Goal: Communication & Community: Answer question/provide support

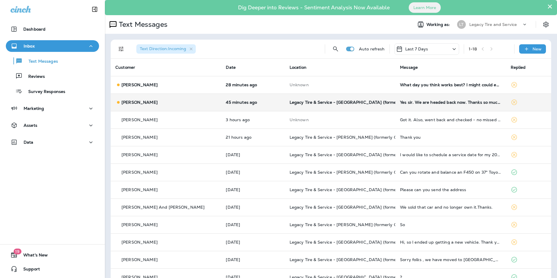
click at [172, 98] on td "[PERSON_NAME]" at bounding box center [166, 101] width 110 height 17
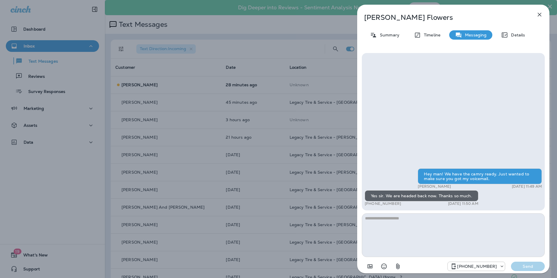
click at [540, 14] on icon "button" at bounding box center [540, 15] width 4 height 4
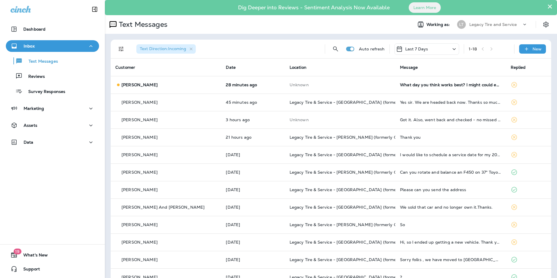
click at [185, 83] on div "[PERSON_NAME]" at bounding box center [165, 85] width 101 height 6
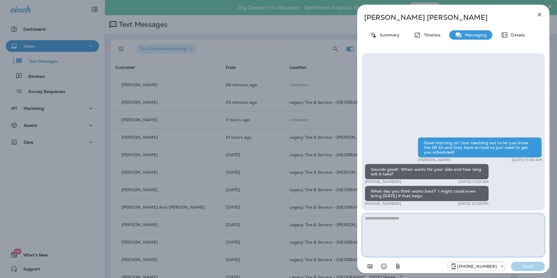
click at [406, 232] on textarea at bounding box center [453, 235] width 183 height 44
type textarea "*"
click at [492, 216] on textarea "**********" at bounding box center [453, 235] width 183 height 44
type textarea "**********"
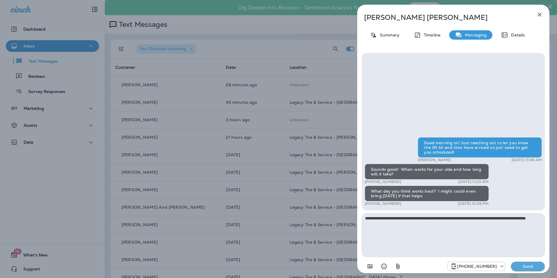
click at [526, 263] on button "Send" at bounding box center [528, 265] width 34 height 9
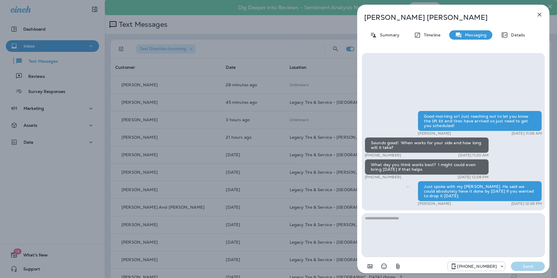
click at [542, 14] on icon "button" at bounding box center [539, 14] width 7 height 7
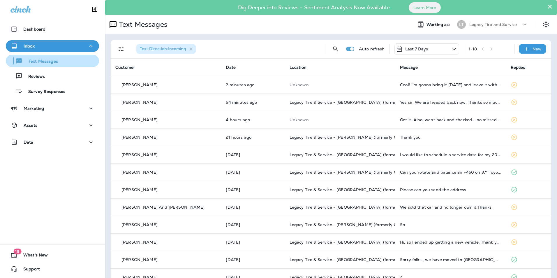
click at [43, 57] on div "Text Messages" at bounding box center [33, 60] width 50 height 9
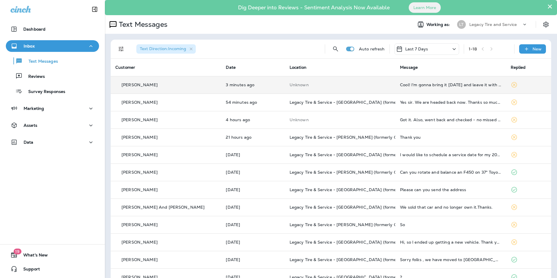
click at [302, 83] on p "Unknown" at bounding box center [339, 84] width 101 height 5
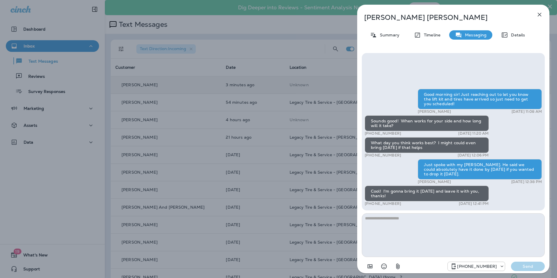
click at [540, 14] on icon "button" at bounding box center [540, 15] width 4 height 4
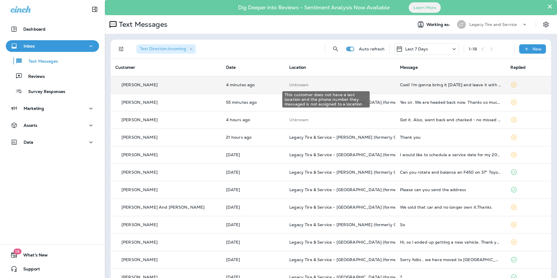
click at [344, 86] on p "Unknown" at bounding box center [339, 84] width 101 height 5
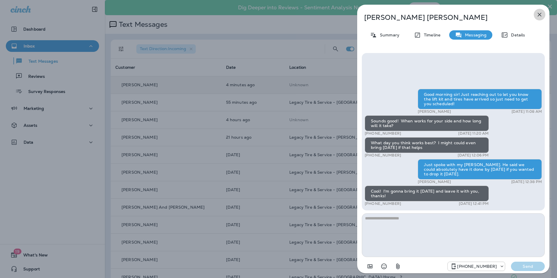
click at [540, 14] on icon "button" at bounding box center [539, 14] width 7 height 7
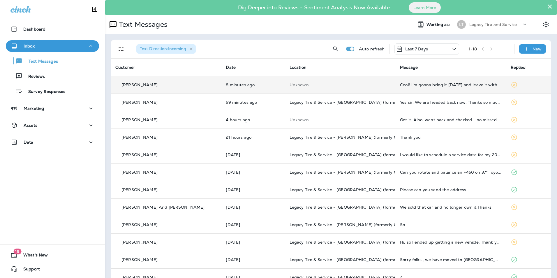
click at [244, 79] on td "8 minutes ago" at bounding box center [252, 84] width 63 height 17
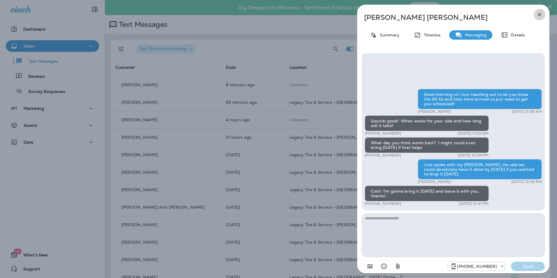
click at [540, 16] on icon "button" at bounding box center [539, 14] width 7 height 7
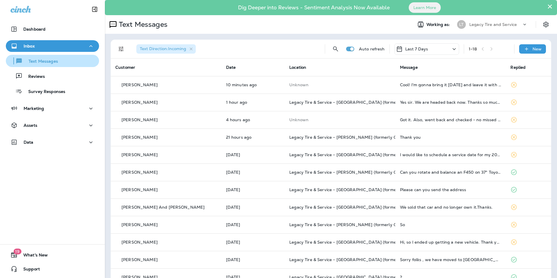
click at [39, 59] on p "Text Messages" at bounding box center [40, 62] width 35 height 6
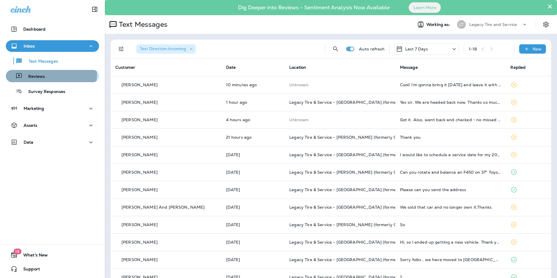
click at [41, 74] on p "Reviews" at bounding box center [33, 77] width 22 height 6
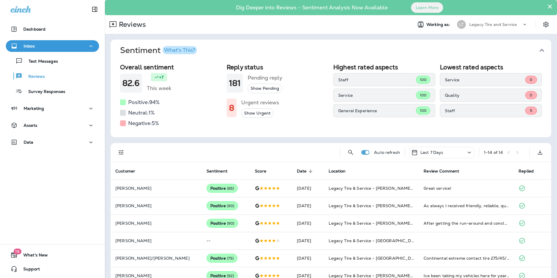
click at [243, 113] on button "Show Urgent" at bounding box center [257, 113] width 32 height 10
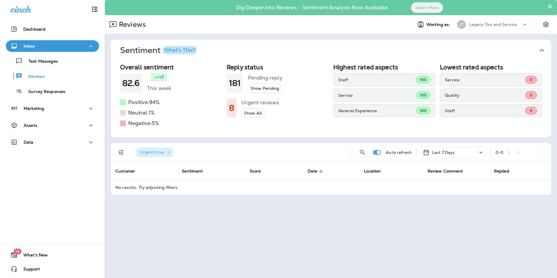
click at [247, 116] on button "Show All" at bounding box center [253, 113] width 24 height 10
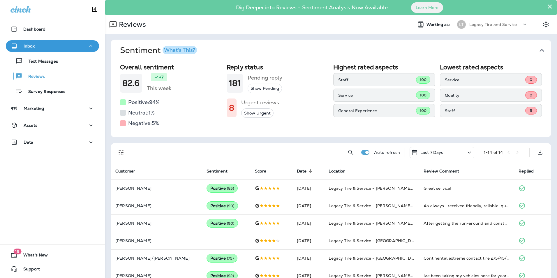
click at [32, 47] on p "Inbox" at bounding box center [29, 46] width 11 height 5
click at [32, 54] on div "Text Messages Reviews Survey Responses" at bounding box center [52, 74] width 93 height 45
click at [33, 57] on div "Text Messages" at bounding box center [33, 60] width 50 height 9
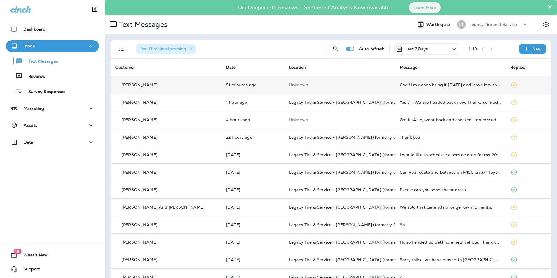
click at [241, 78] on td "51 minutes ago" at bounding box center [252, 84] width 63 height 17
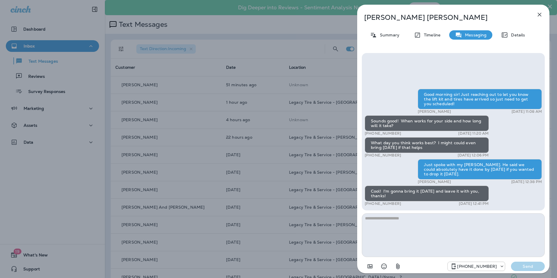
click at [539, 17] on icon "button" at bounding box center [539, 14] width 7 height 7
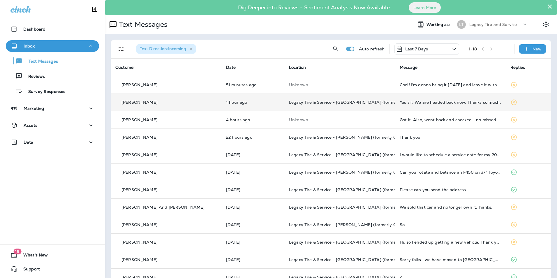
click at [241, 103] on p "1 hour ago" at bounding box center [253, 102] width 54 height 5
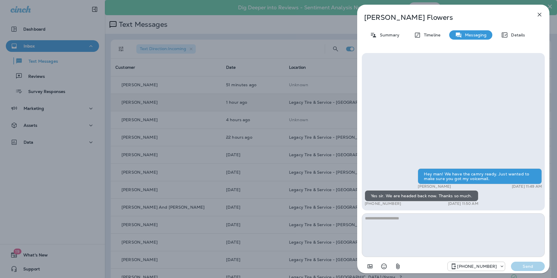
click at [541, 17] on icon "button" at bounding box center [539, 14] width 7 height 7
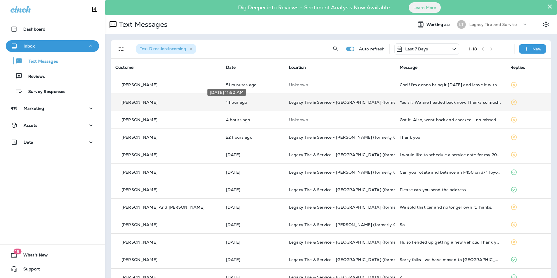
click at [261, 102] on p "1 hour ago" at bounding box center [253, 102] width 54 height 5
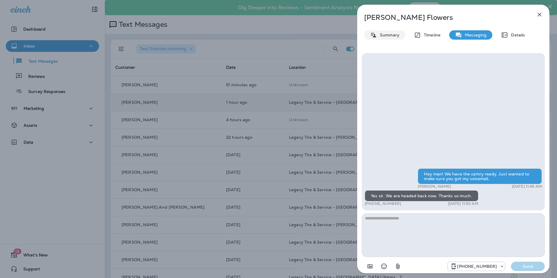
click at [390, 34] on p "Summary" at bounding box center [388, 35] width 22 height 5
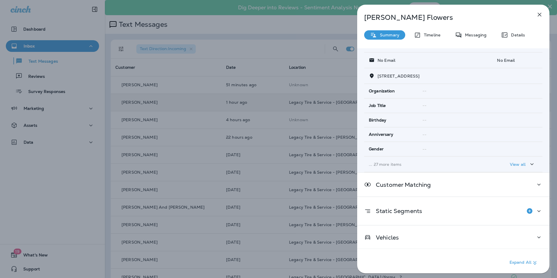
scroll to position [50, 0]
click at [510, 163] on p "View all" at bounding box center [518, 163] width 16 height 5
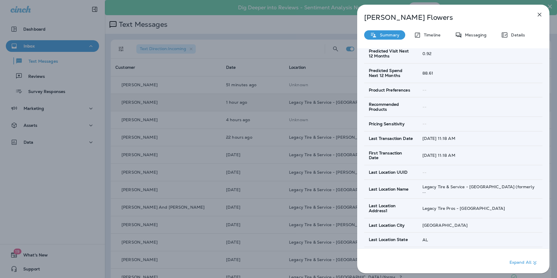
scroll to position [341, 0]
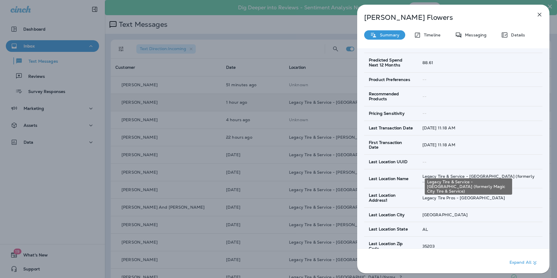
click at [478, 174] on span "Legacy Tire & Service - [GEOGRAPHIC_DATA] (formerly ..." at bounding box center [478, 179] width 112 height 10
drag, startPoint x: 478, startPoint y: 171, endPoint x: 466, endPoint y: 165, distance: 13.2
click at [466, 169] on td "Legacy Tire & Service - [GEOGRAPHIC_DATA] (formerly ..." at bounding box center [480, 178] width 125 height 19
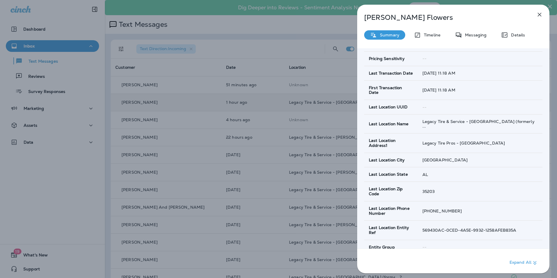
scroll to position [428, 0]
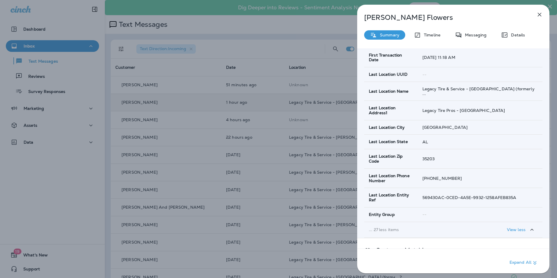
click at [537, 16] on icon "button" at bounding box center [539, 14] width 7 height 7
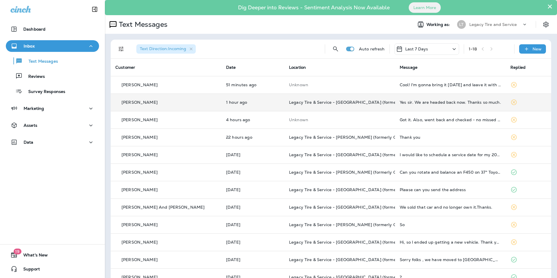
click at [289, 59] on th "Location" at bounding box center [339, 67] width 111 height 17
click at [47, 69] on div "Text Messages Reviews Survey Responses" at bounding box center [52, 74] width 93 height 45
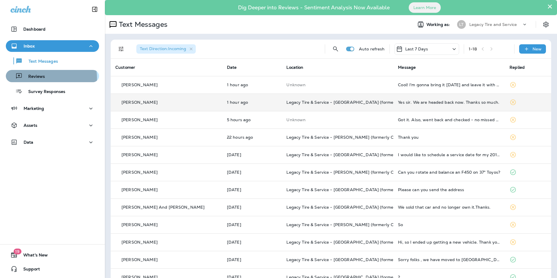
click at [45, 78] on div "Reviews" at bounding box center [52, 76] width 89 height 9
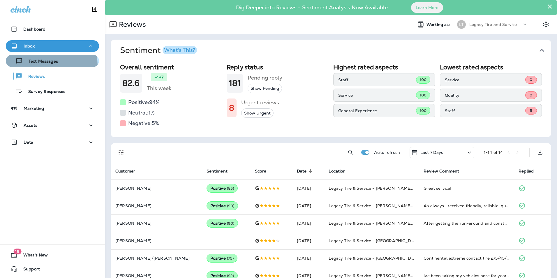
click at [45, 65] on button "Text Messages" at bounding box center [52, 61] width 93 height 12
